Goal: Find specific fact: Find contact information

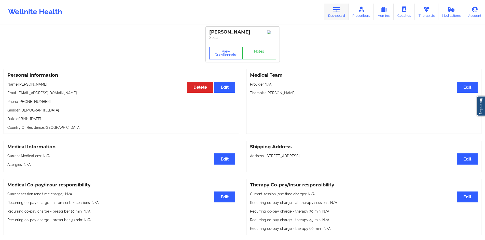
click at [331, 16] on link "Dashboard" at bounding box center [336, 12] width 24 height 17
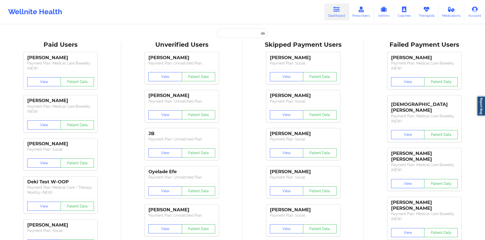
click at [239, 34] on input "text" at bounding box center [242, 33] width 50 height 10
paste input "[EMAIL_ADDRESS][DOMAIN_NAME]"
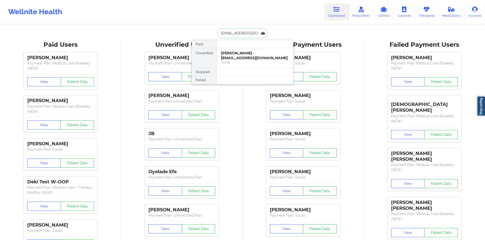
type input "[EMAIL_ADDRESS][DOMAIN_NAME]"
click at [244, 51] on div "[PERSON_NAME] - [EMAIL_ADDRESS][DOMAIN_NAME]" at bounding box center [255, 55] width 68 height 9
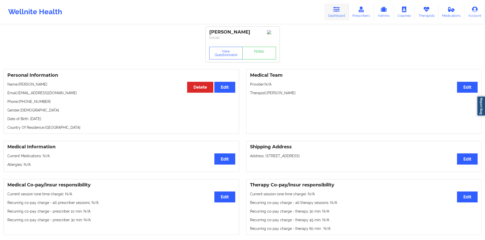
click at [326, 10] on link "Dashboard" at bounding box center [336, 12] width 24 height 17
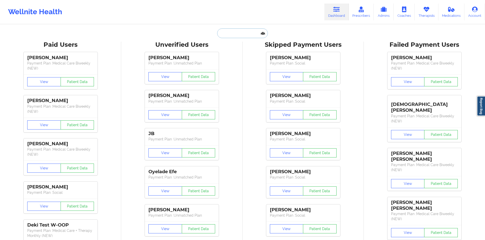
click at [242, 35] on input "text" at bounding box center [242, 33] width 50 height 10
paste input "[EMAIL_ADDRESS][DOMAIN_NAME]"
type input "[EMAIL_ADDRESS][DOMAIN_NAME]"
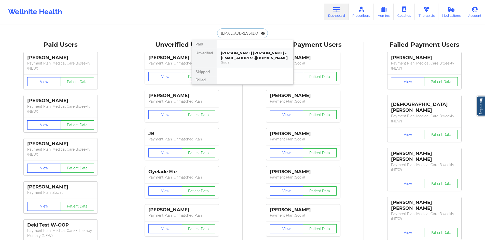
click at [244, 59] on div "[PERSON_NAME] [PERSON_NAME] - [EMAIL_ADDRESS][DOMAIN_NAME]" at bounding box center [255, 55] width 68 height 9
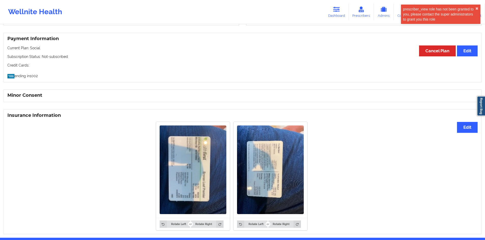
scroll to position [283, 0]
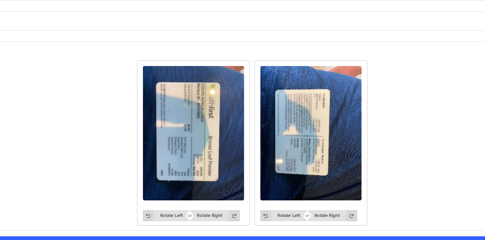
click at [202, 205] on div "Rotate Left Rotate Right" at bounding box center [193, 211] width 74 height 13
click at [203, 208] on button "Rotate Right" at bounding box center [207, 211] width 32 height 7
click at [179, 205] on div "Rotate Left Rotate Right" at bounding box center [193, 211] width 74 height 13
click at [178, 208] on button "Rotate Left" at bounding box center [174, 211] width 31 height 7
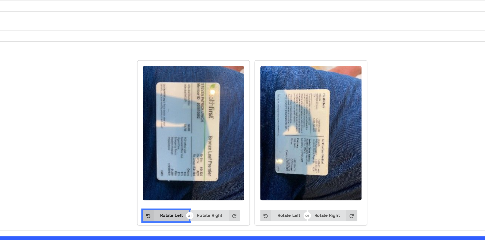
click at [178, 208] on button "Rotate Left" at bounding box center [174, 211] width 31 height 7
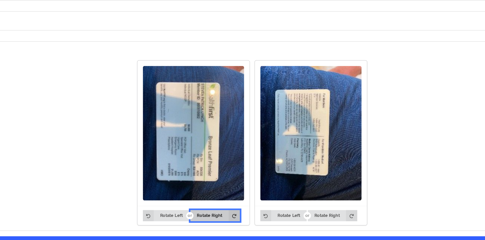
click at [194, 208] on button "Rotate Right" at bounding box center [207, 211] width 32 height 7
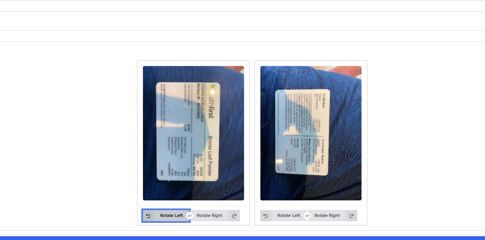
click at [186, 208] on button "Rotate Left" at bounding box center [174, 211] width 31 height 7
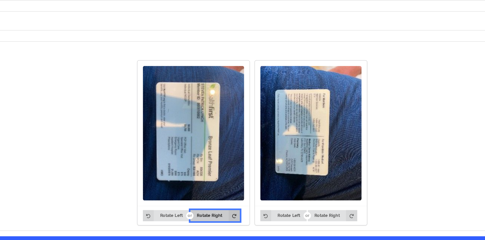
click at [216, 208] on icon at bounding box center [219, 211] width 7 height 7
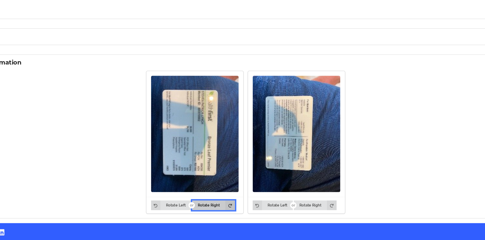
scroll to position [282, 0]
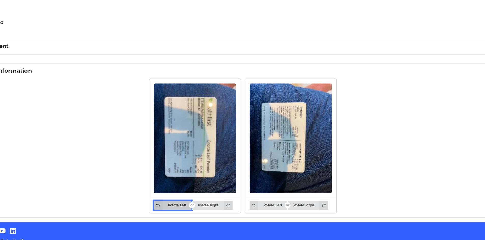
click at [183, 209] on button "Rotate Left" at bounding box center [174, 212] width 31 height 7
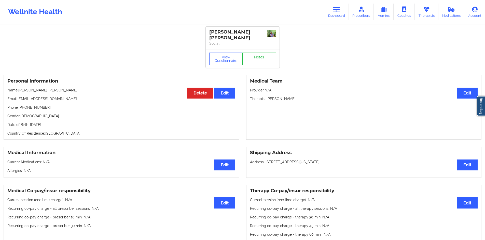
scroll to position [0, 0]
click at [270, 33] on img at bounding box center [271, 33] width 9 height 7
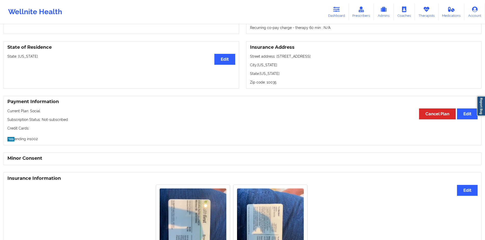
scroll to position [280, 0]
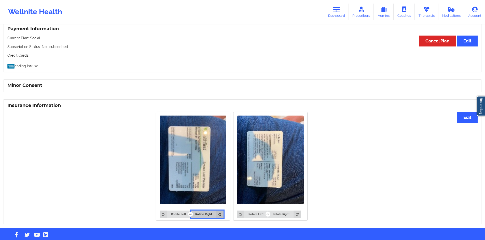
click at [199, 211] on button "Rotate Right" at bounding box center [207, 214] width 32 height 7
click at [215, 211] on button "Rotate Right" at bounding box center [207, 214] width 32 height 7
click at [217, 211] on icon at bounding box center [219, 214] width 7 height 7
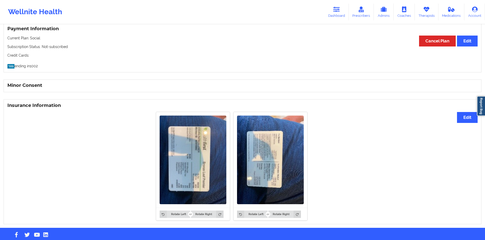
click at [166, 213] on div "Rotate Left Rotate Right" at bounding box center [193, 214] width 74 height 13
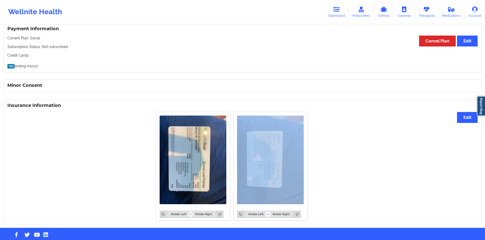
click at [165, 213] on div "Rotate Left Rotate Right" at bounding box center [193, 214] width 74 height 13
click at [164, 211] on icon at bounding box center [162, 214] width 7 height 7
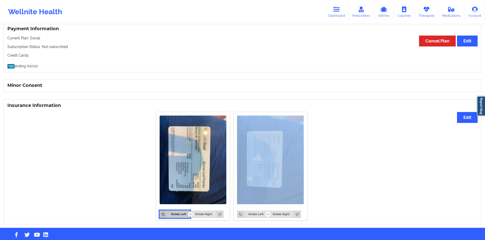
click at [164, 211] on icon at bounding box center [162, 214] width 7 height 7
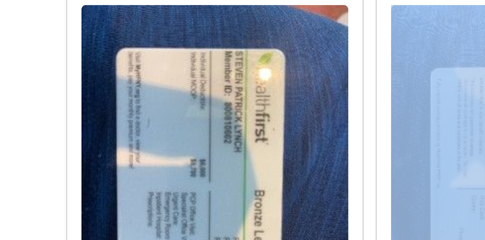
click at [162, 131] on img at bounding box center [192, 160] width 67 height 89
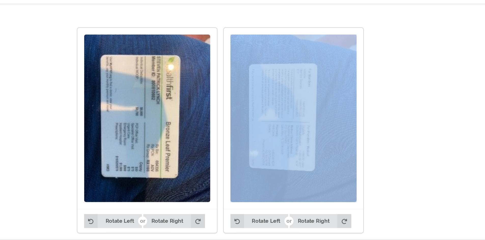
click at [163, 130] on img at bounding box center [192, 160] width 67 height 89
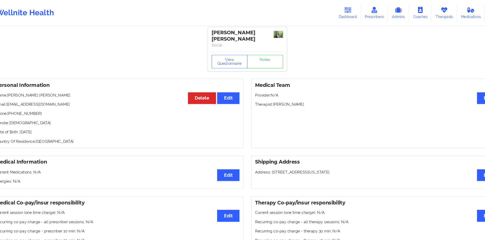
scroll to position [0, 0]
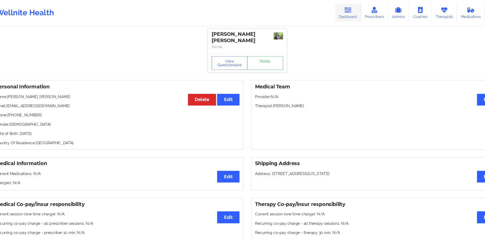
click at [339, 18] on link "Dashboard" at bounding box center [336, 12] width 24 height 17
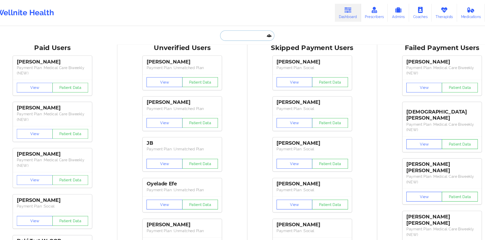
click at [225, 36] on input "text" at bounding box center [242, 33] width 50 height 10
paste input "[PERSON_NAME]"
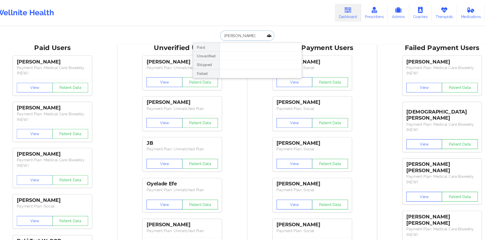
drag, startPoint x: 230, startPoint y: 33, endPoint x: 233, endPoint y: 34, distance: 2.9
click at [233, 34] on input "[PERSON_NAME]" at bounding box center [242, 33] width 50 height 10
type input "[PERSON_NAME]"
click at [239, 53] on div "[PERSON_NAME] - [EMAIL_ADDRESS][DOMAIN_NAME]" at bounding box center [255, 55] width 68 height 9
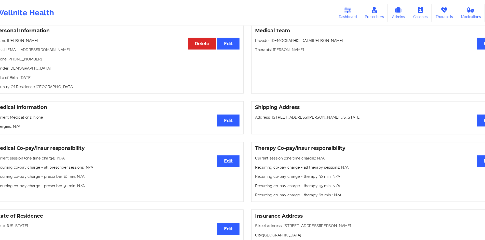
scroll to position [1, 0]
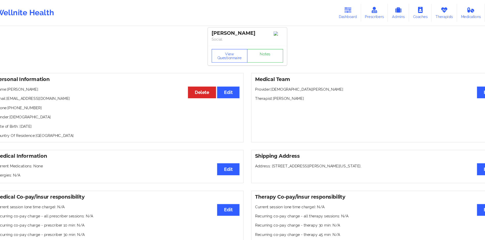
click at [22, 94] on p "Email: [EMAIL_ADDRESS][DOMAIN_NAME]" at bounding box center [121, 92] width 228 height 5
drag, startPoint x: 22, startPoint y: 94, endPoint x: 40, endPoint y: 92, distance: 18.5
click at [40, 92] on p "Email: [EMAIL_ADDRESS][DOMAIN_NAME]" at bounding box center [121, 92] width 228 height 5
copy p "[EMAIL_ADDRESS][DOMAIN_NAME]"
